Goal: Information Seeking & Learning: Learn about a topic

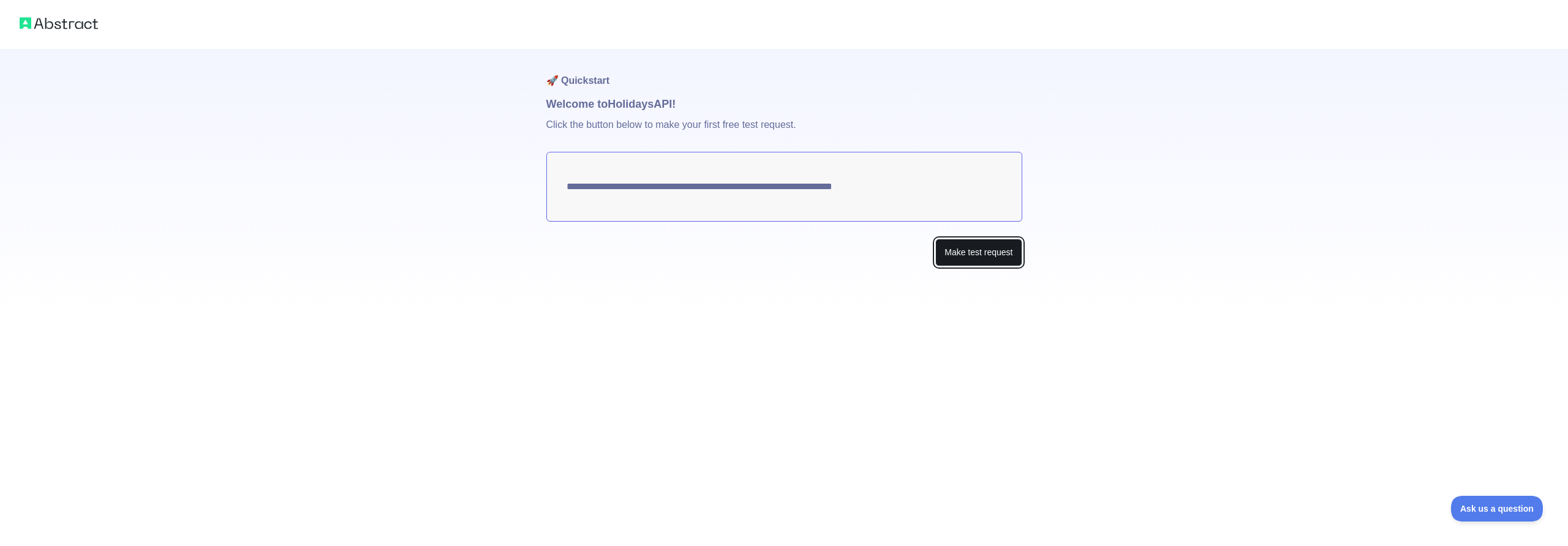
click at [986, 253] on button "Make test request" at bounding box center [978, 252] width 87 height 27
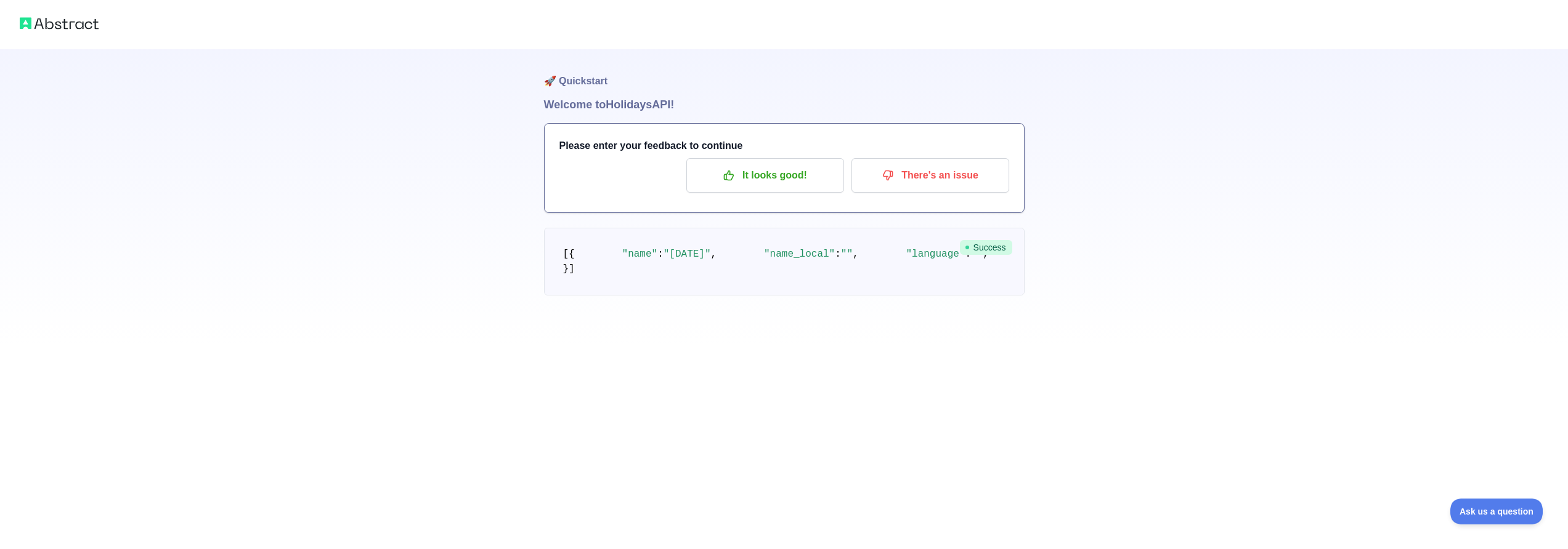
scroll to position [3, 0]
drag, startPoint x: 467, startPoint y: 239, endPoint x: 433, endPoint y: 201, distance: 51.0
click at [429, 197] on div "🚀 Quickstart Welcome to Holidays API! Please enter your feedback to continue It…" at bounding box center [784, 172] width 1568 height 344
click at [611, 267] on pre "[ { "name" : "[DATE]" , "name_local" : "" , "language" : "" , "description" : "…" at bounding box center [784, 262] width 480 height 67
drag, startPoint x: 637, startPoint y: 278, endPoint x: 663, endPoint y: 280, distance: 26.1
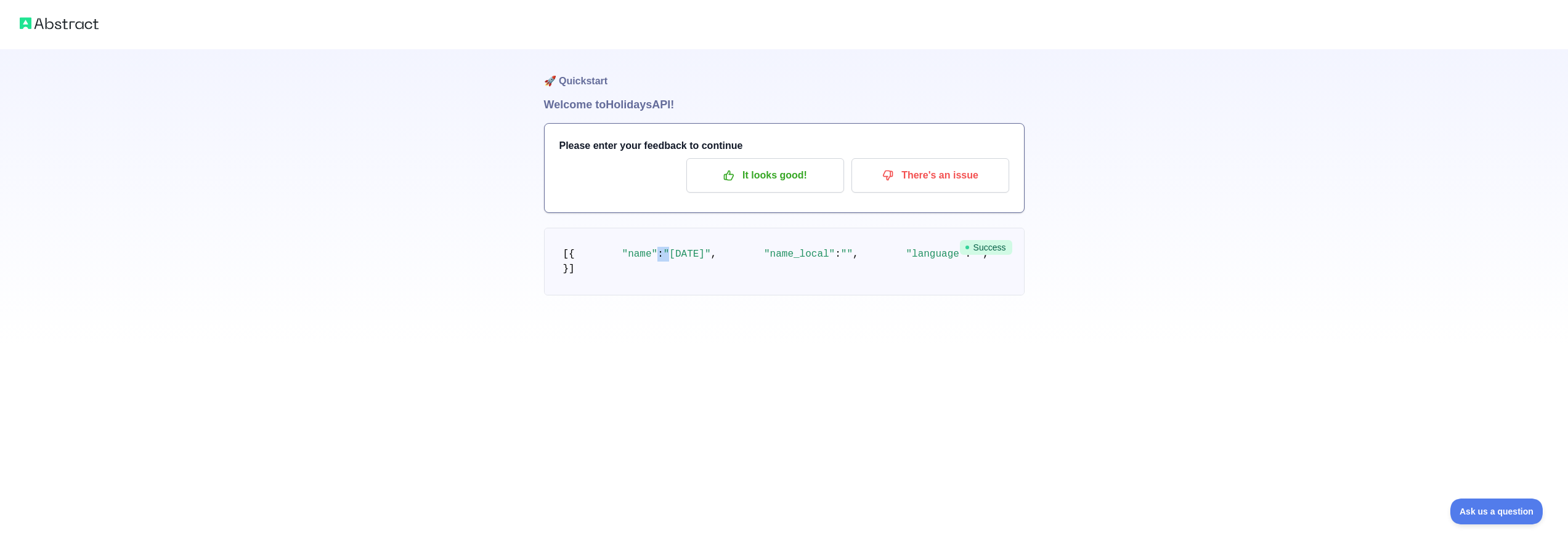
click at [663, 274] on code "[ { "name" : "[DATE]" , "name_local" : "" , "language" : "" , "description" : "…" at bounding box center [1489, 262] width 1852 height 26
click at [670, 260] on span ""[DATE]"" at bounding box center [687, 254] width 48 height 11
click at [685, 260] on span ""[DATE]"" at bounding box center [687, 254] width 48 height 11
click at [993, 242] on span "Success" at bounding box center [986, 247] width 53 height 15
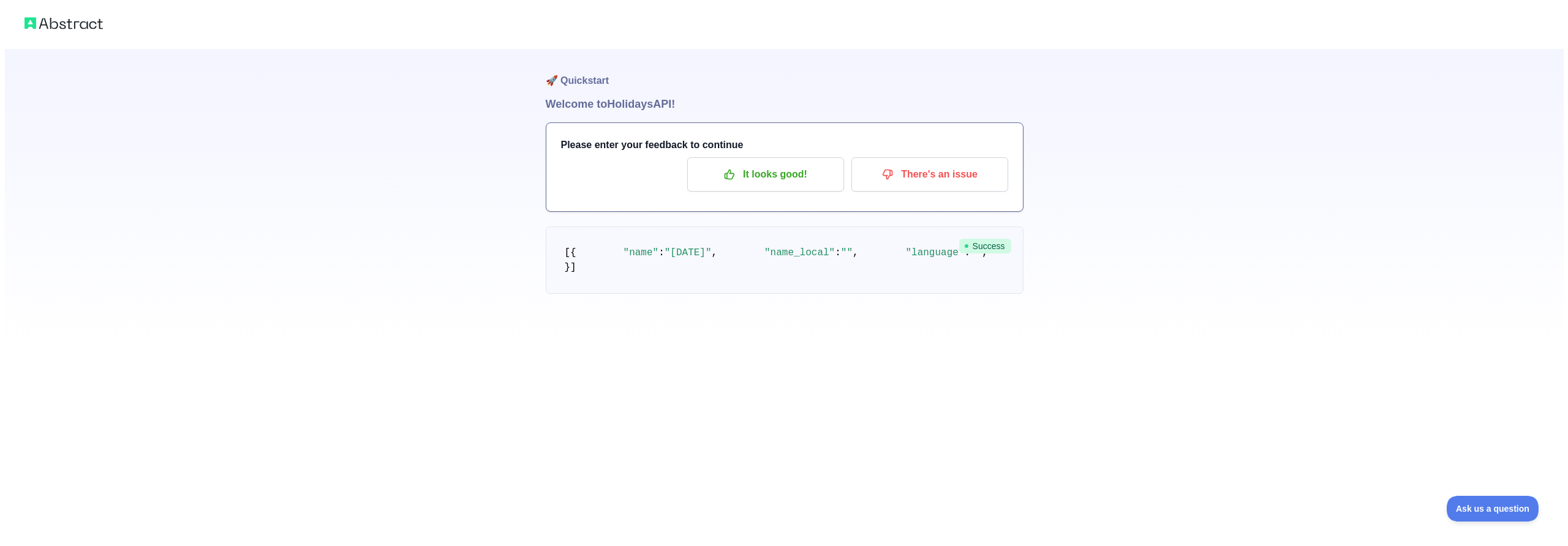
scroll to position [0, 0]
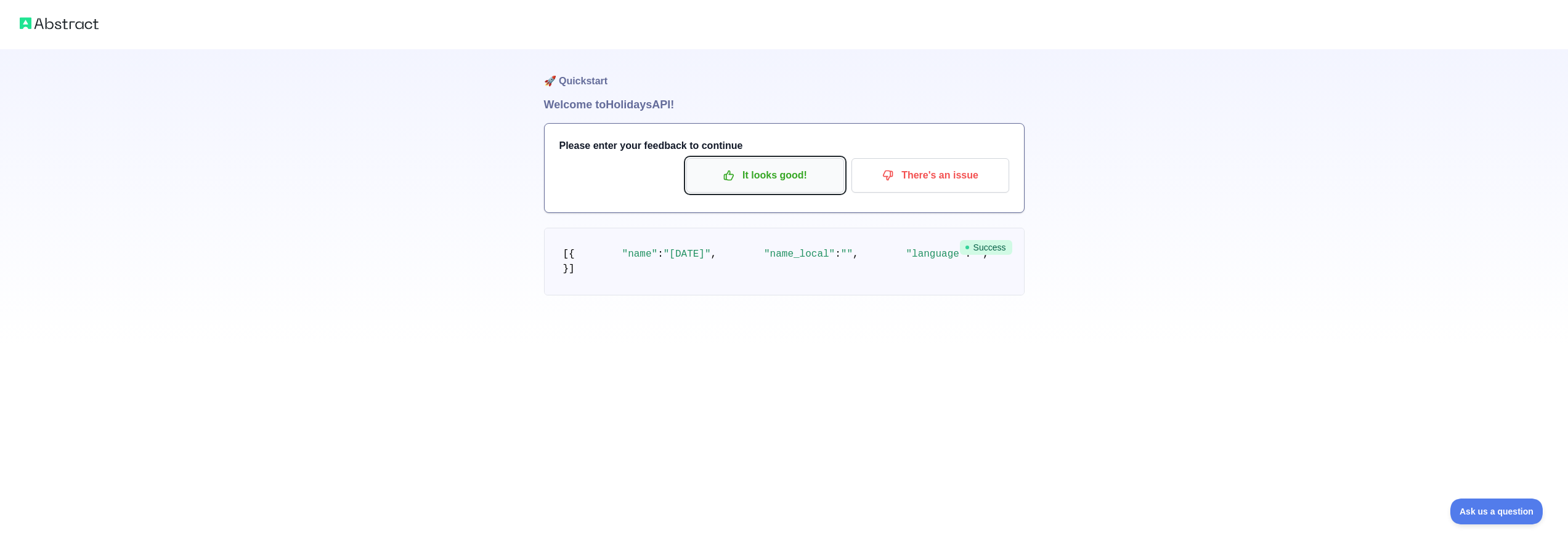
click at [748, 186] on p "It looks good!" at bounding box center [765, 175] width 139 height 21
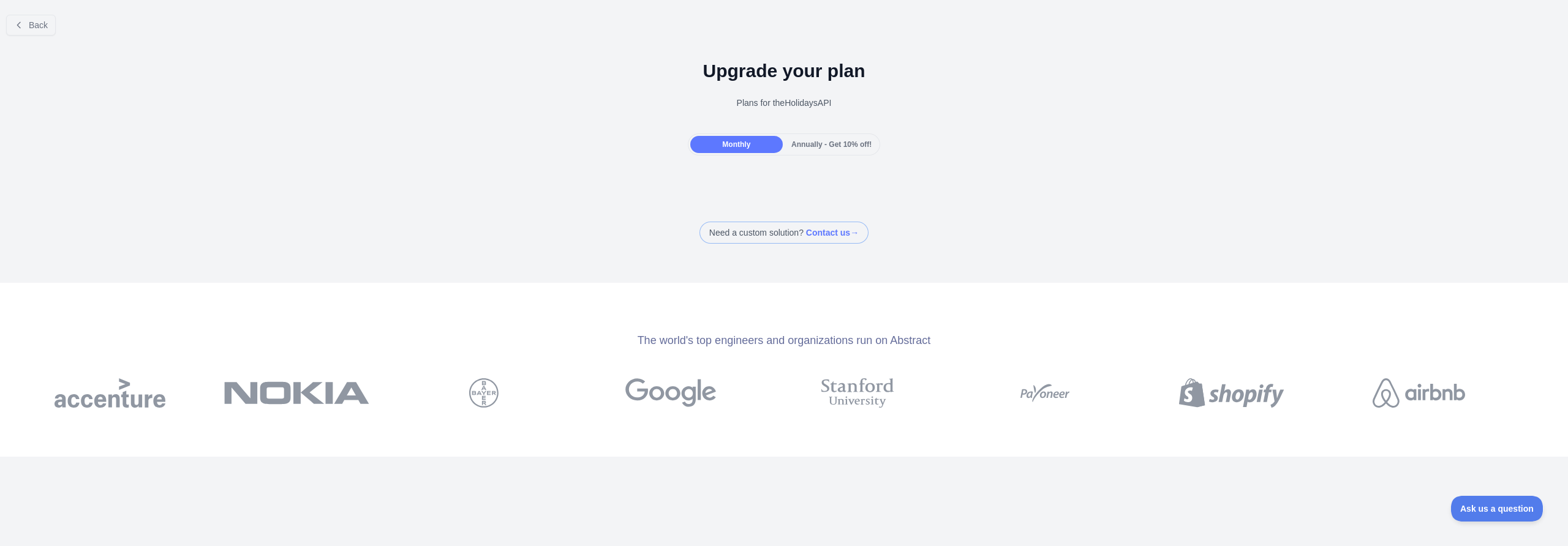
click at [846, 131] on div "Upgrade your plan Plans for the Holidays API" at bounding box center [784, 89] width 1568 height 88
click at [841, 143] on span "Annually - Get 10% off!" at bounding box center [831, 144] width 80 height 9
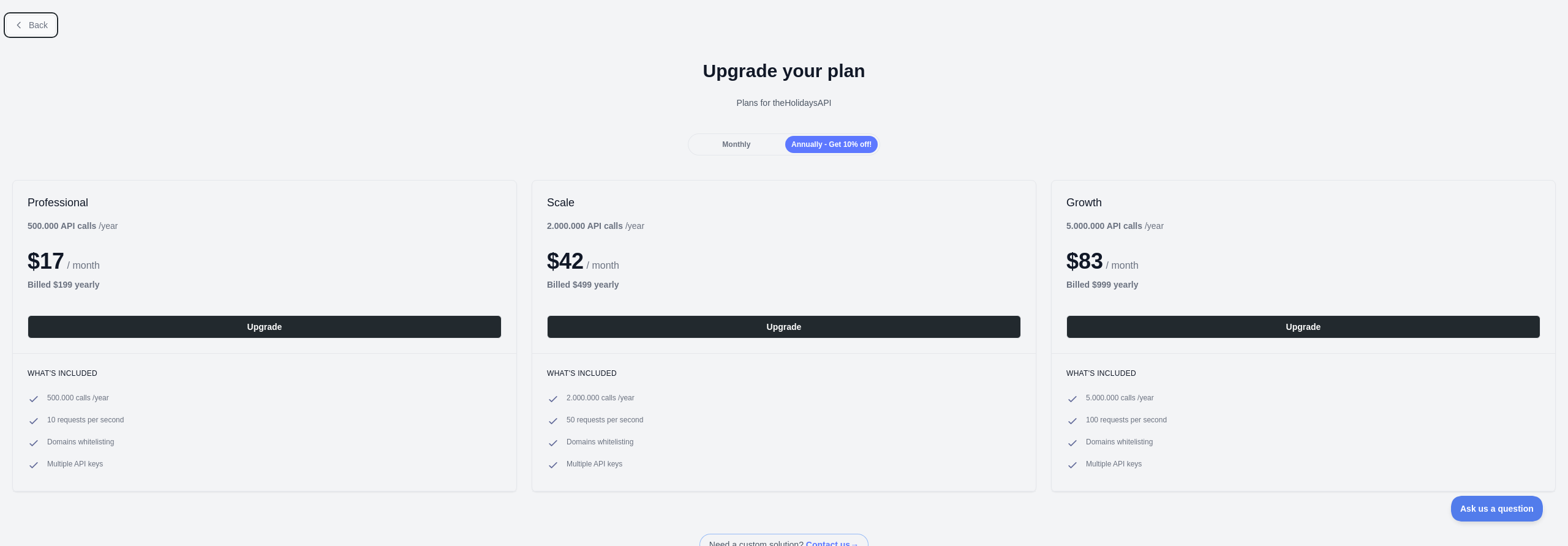
click at [26, 31] on button "Back" at bounding box center [31, 25] width 50 height 21
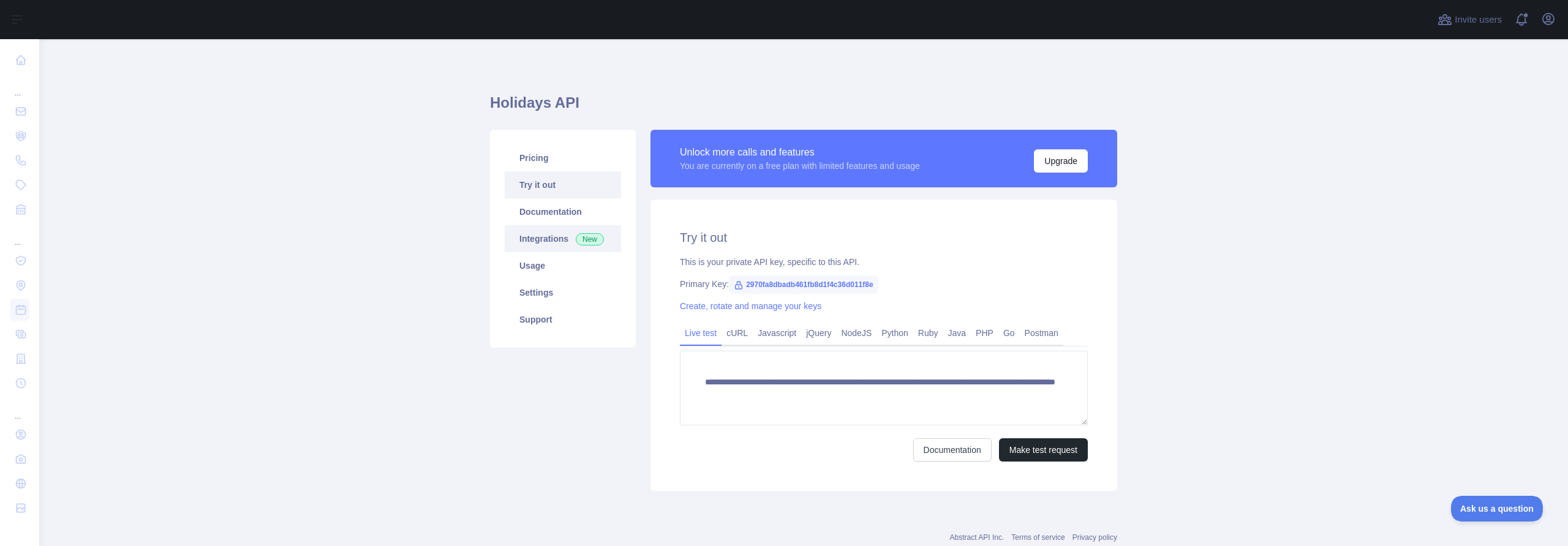
click at [561, 241] on link "Integrations New" at bounding box center [563, 238] width 117 height 27
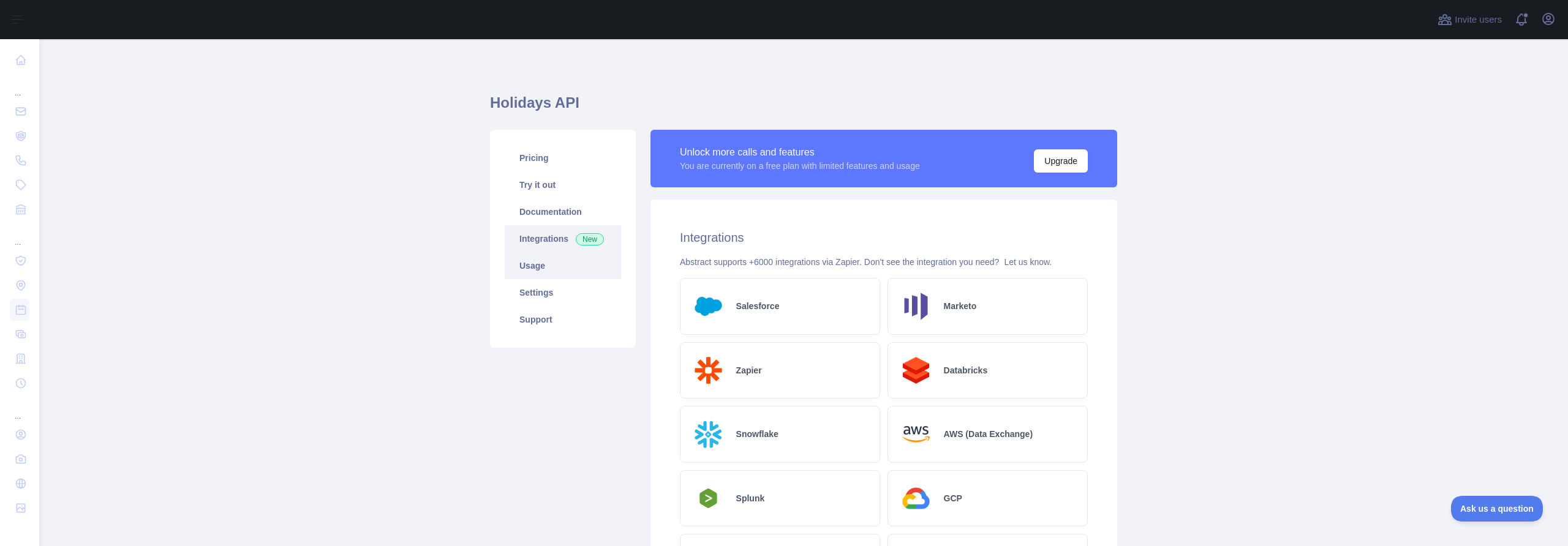
click at [574, 278] on link "Usage" at bounding box center [563, 265] width 117 height 27
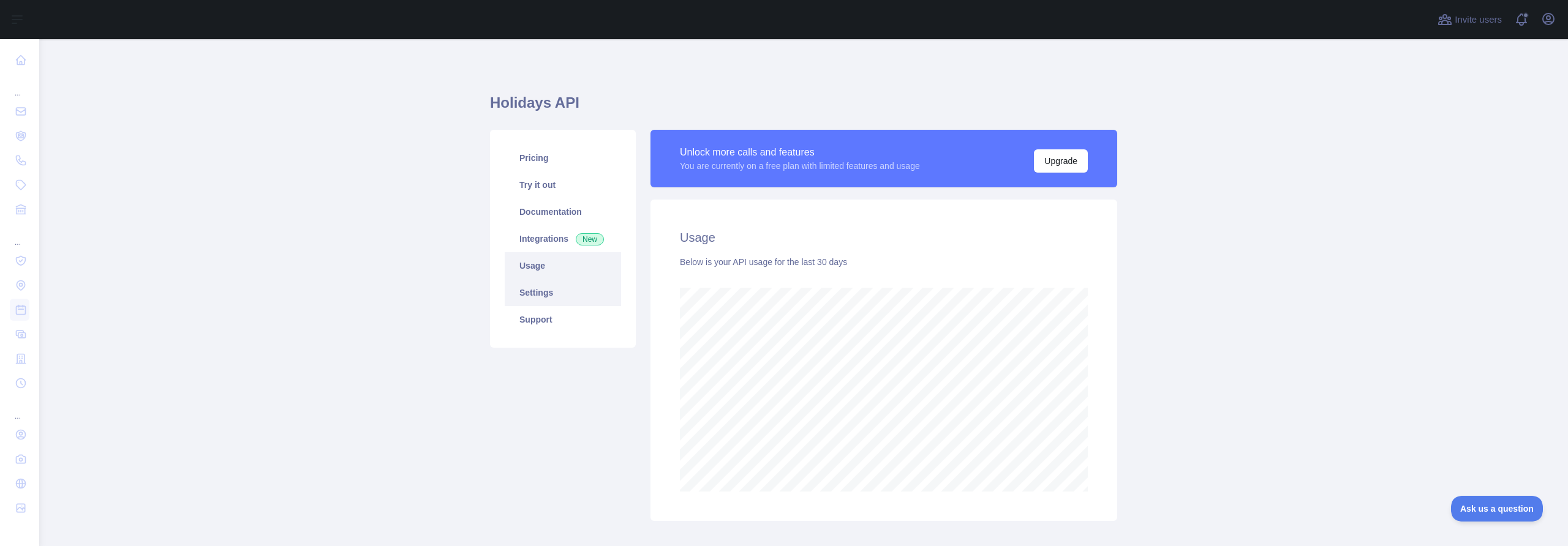
scroll to position [507, 1520]
click at [573, 287] on link "Settings" at bounding box center [563, 292] width 117 height 27
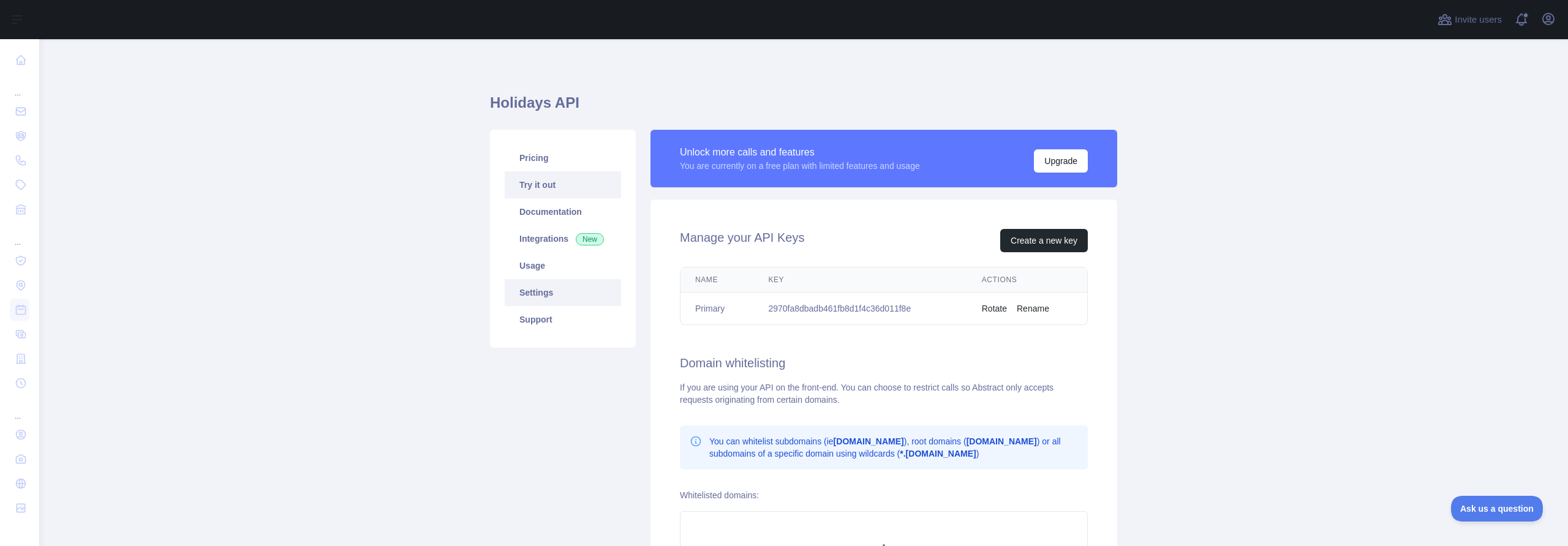
click at [526, 188] on link "Try it out" at bounding box center [563, 185] width 117 height 27
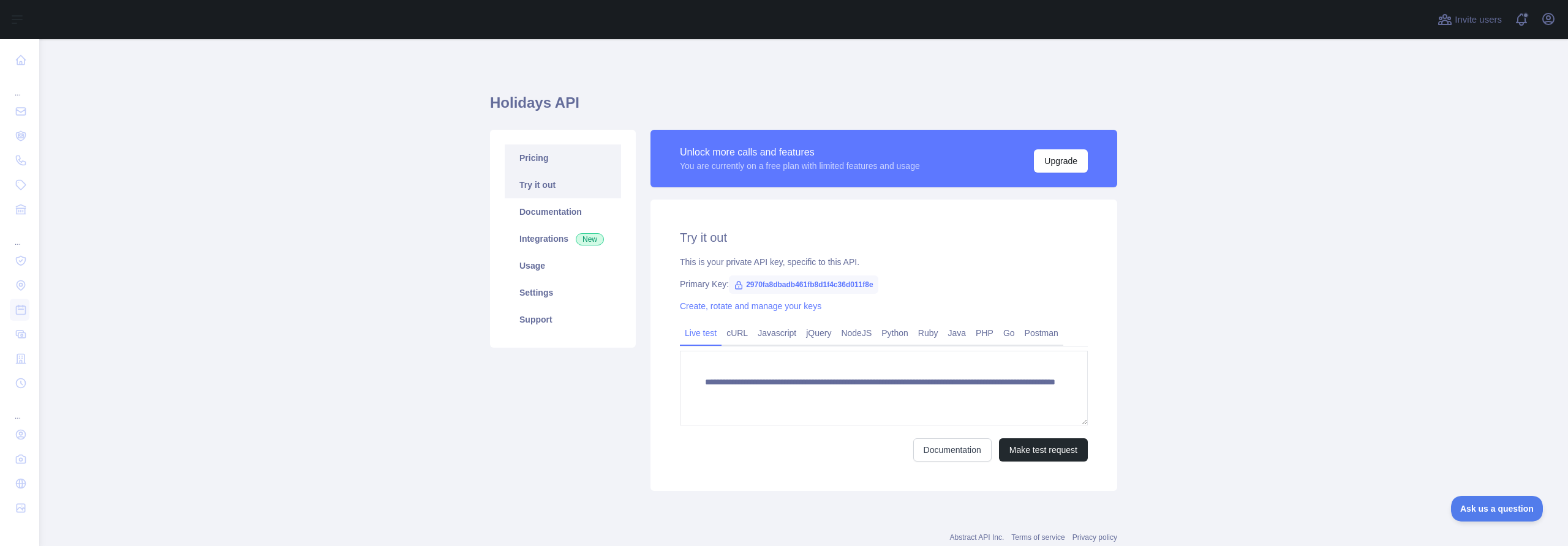
click at [535, 163] on link "Pricing" at bounding box center [563, 157] width 117 height 27
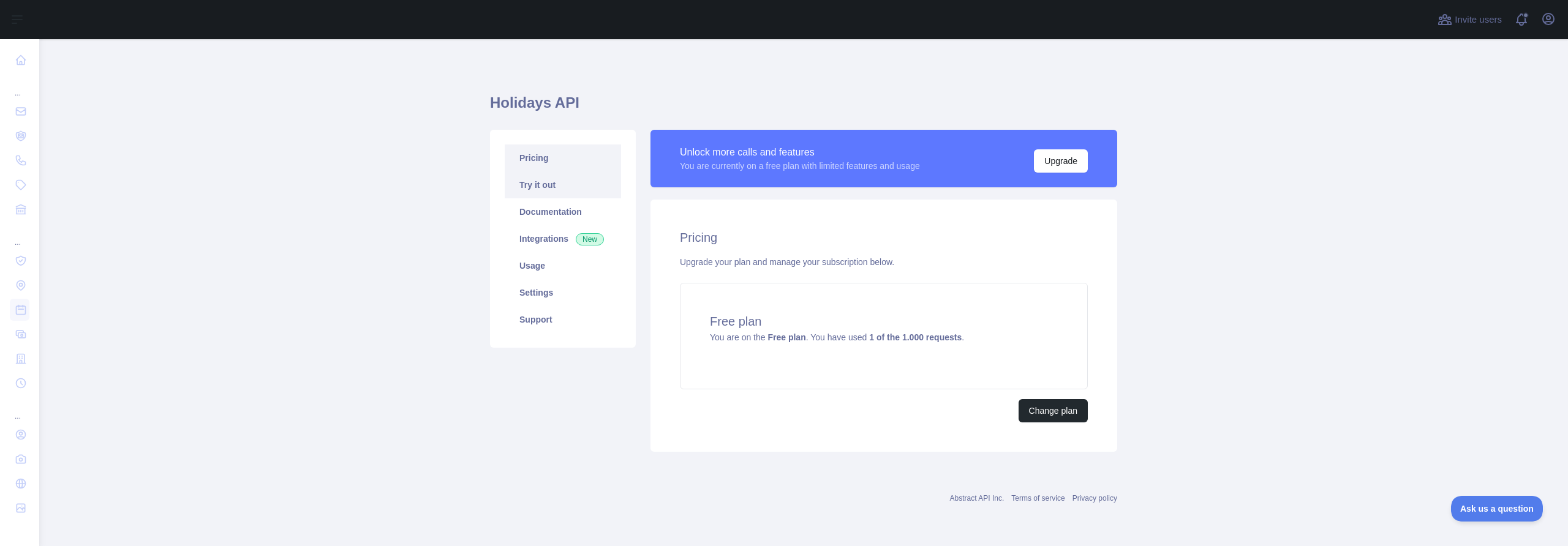
click at [540, 182] on link "Try it out" at bounding box center [563, 185] width 117 height 27
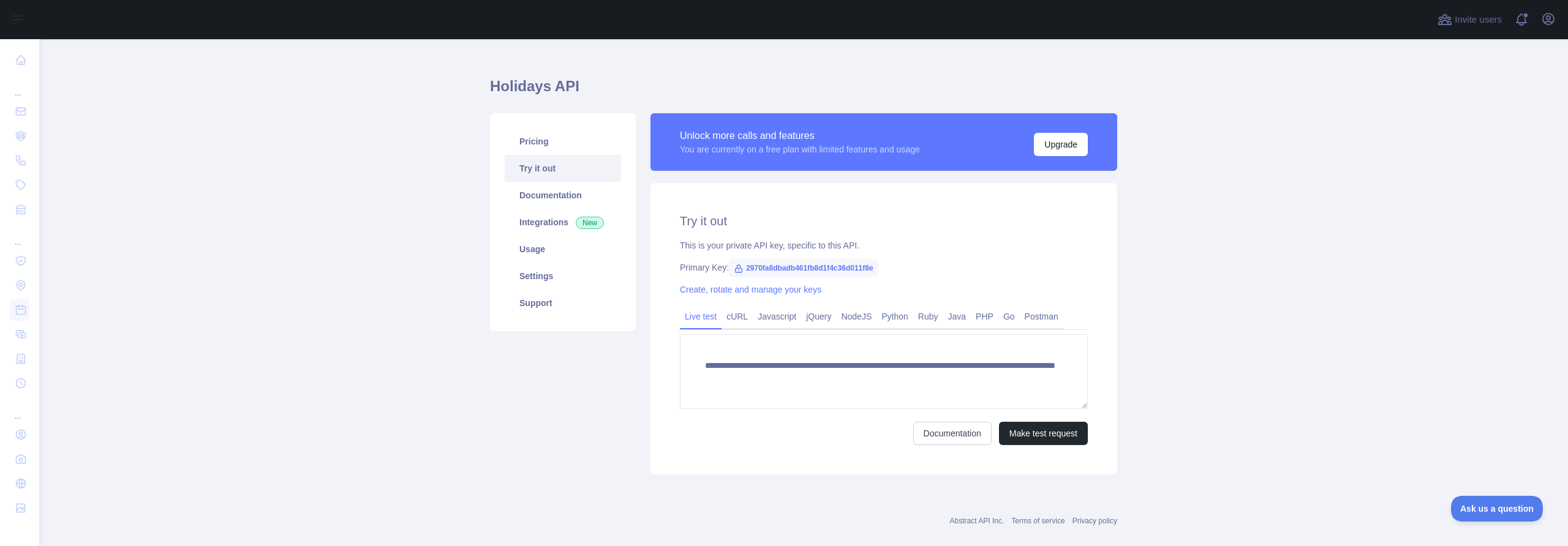
scroll to position [35, 0]
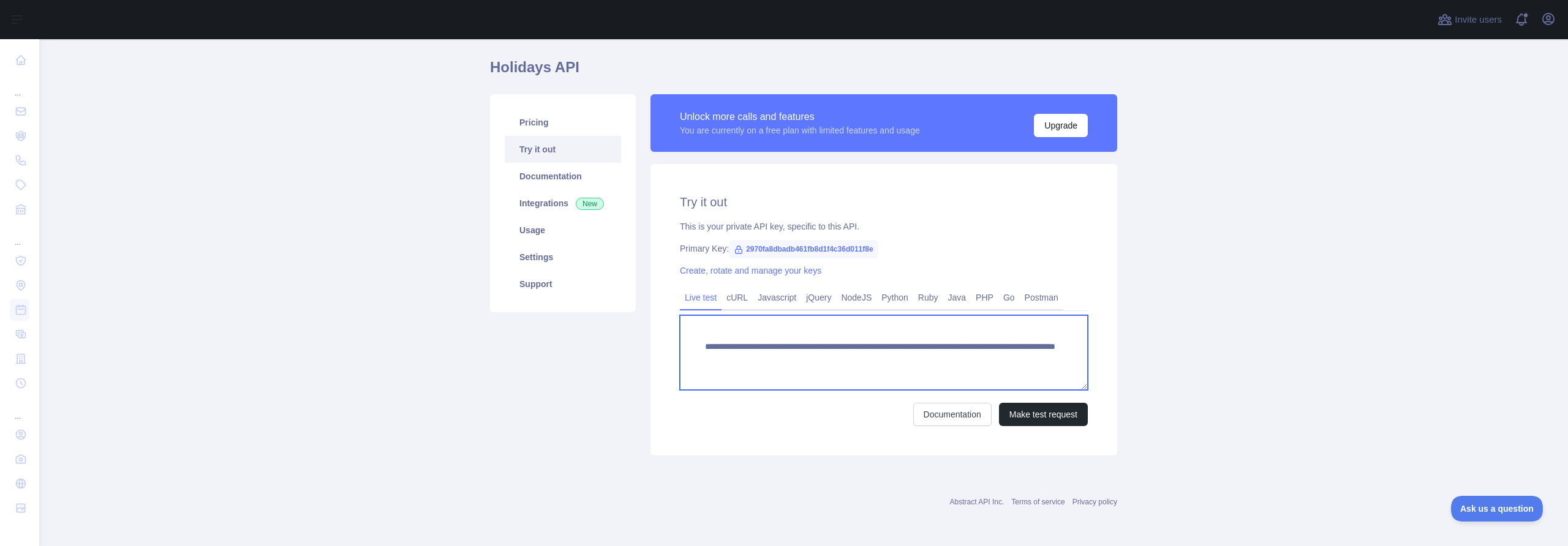
click at [772, 354] on textarea "**********" at bounding box center [884, 352] width 408 height 75
click at [1150, 292] on main "**********" at bounding box center [804, 293] width 1528 height 507
